Goal: Navigation & Orientation: Find specific page/section

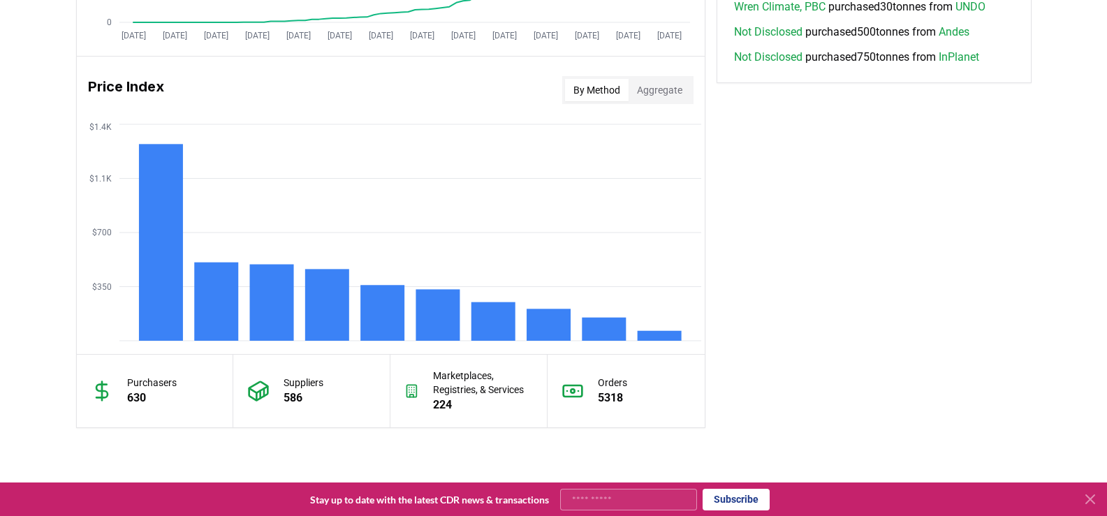
scroll to position [1109, 0]
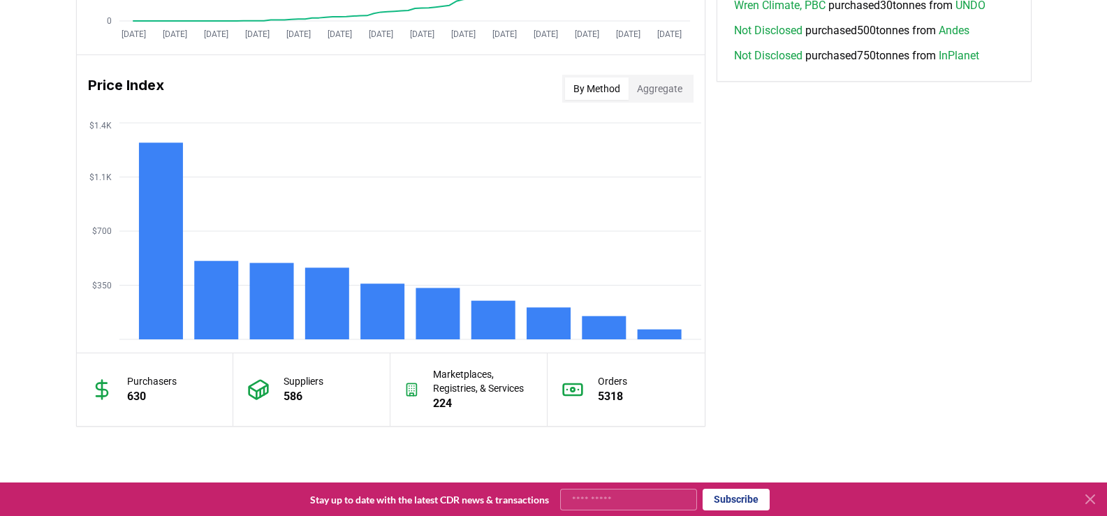
click at [665, 91] on button "Aggregate" at bounding box center [660, 89] width 62 height 22
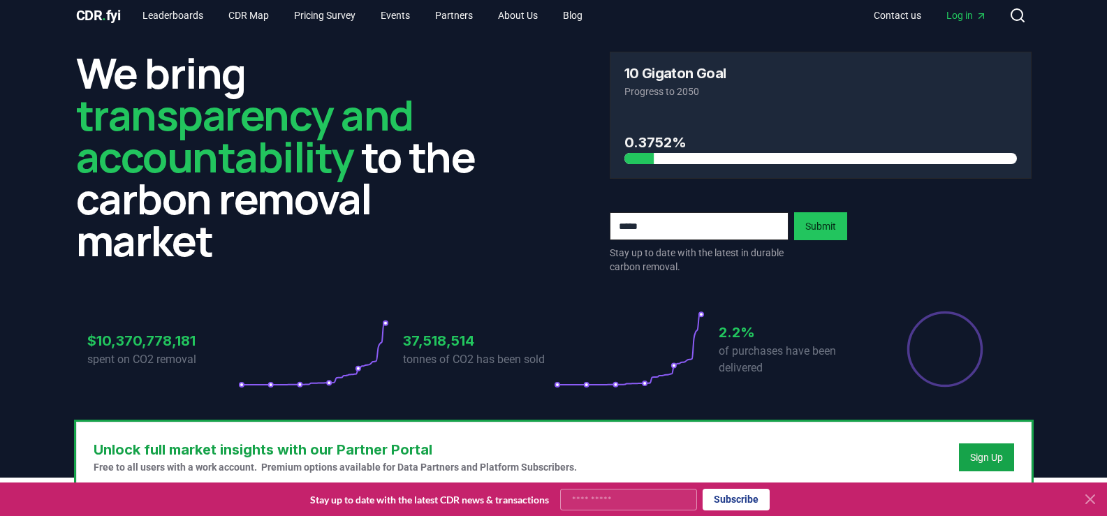
scroll to position [0, 0]
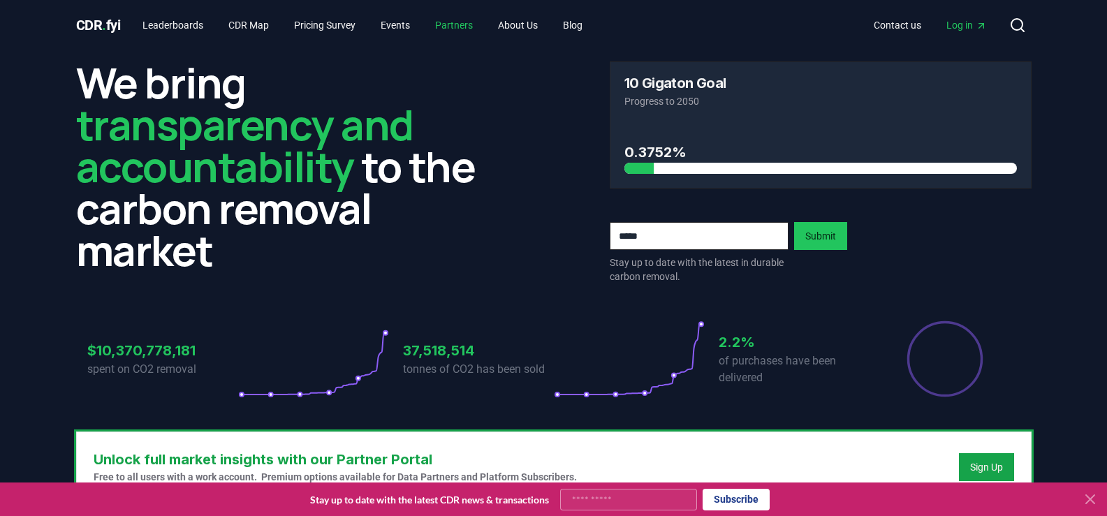
click at [474, 29] on link "Partners" at bounding box center [454, 25] width 60 height 25
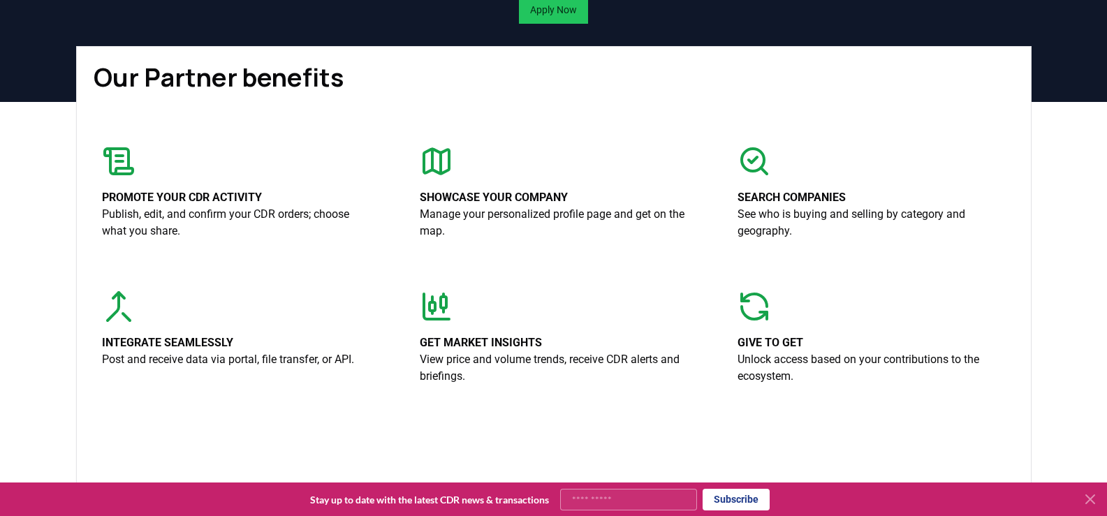
scroll to position [198, 0]
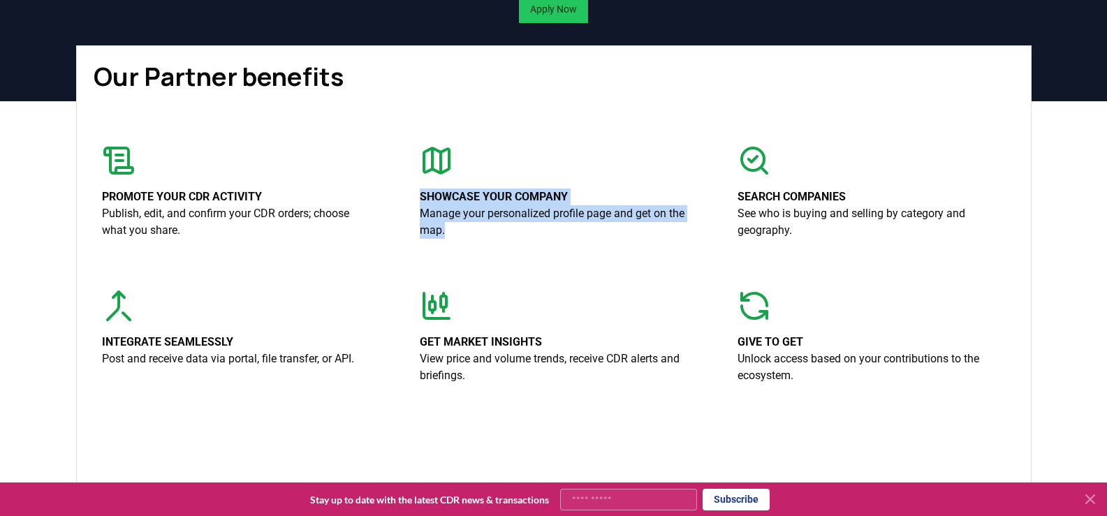
drag, startPoint x: 423, startPoint y: 216, endPoint x: 473, endPoint y: 258, distance: 65.5
click at [473, 239] on div "Showcase your company Manage your personalized profile page and get on the map." at bounding box center [553, 214] width 267 height 50
click at [473, 239] on p "Manage your personalized profile page and get on the map." at bounding box center [553, 222] width 267 height 34
drag, startPoint x: 473, startPoint y: 255, endPoint x: 430, endPoint y: 238, distance: 46.4
click at [430, 238] on p "Manage your personalized profile page and get on the map." at bounding box center [553, 222] width 267 height 34
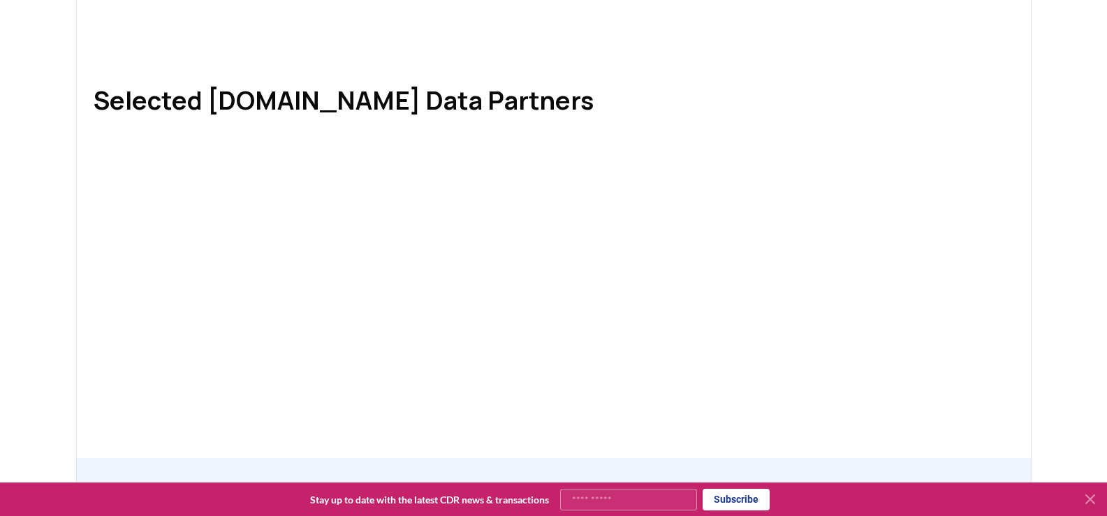
scroll to position [661, 0]
